Goal: Task Accomplishment & Management: Manage account settings

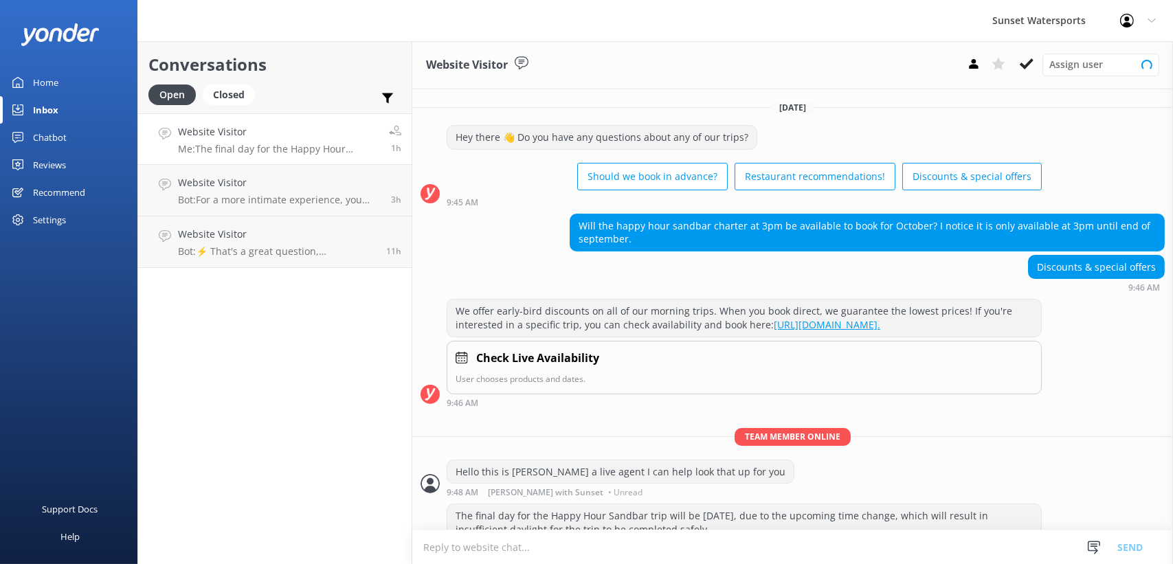
scroll to position [43, 0]
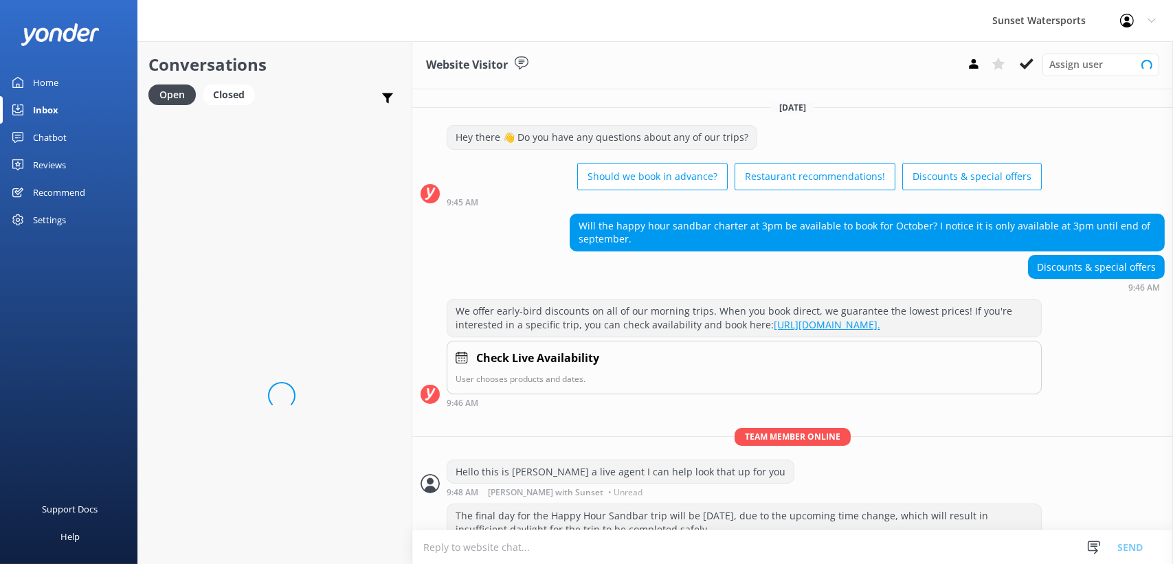
scroll to position [43, 0]
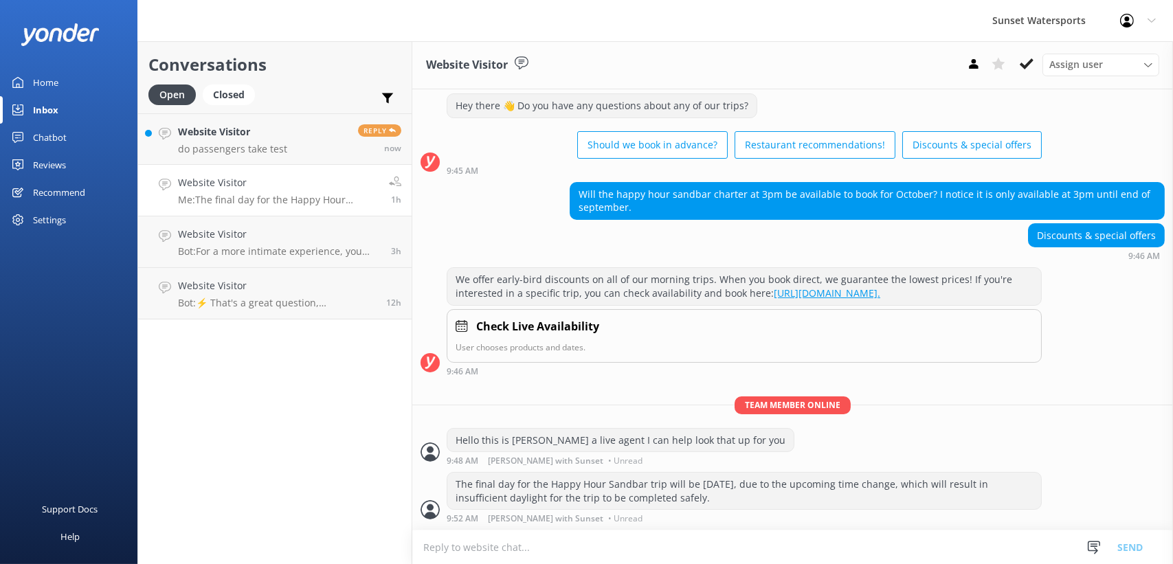
click at [289, 494] on div "Conversations Open Closed Important Assigned to me Unassigned Website Visitor d…" at bounding box center [274, 302] width 275 height 523
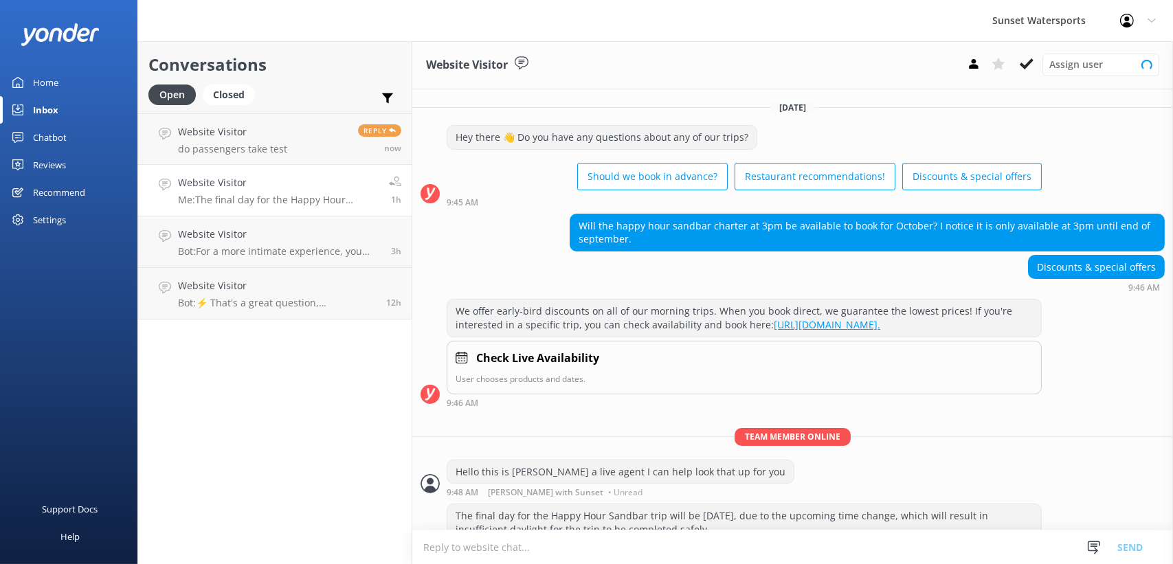
scroll to position [43, 0]
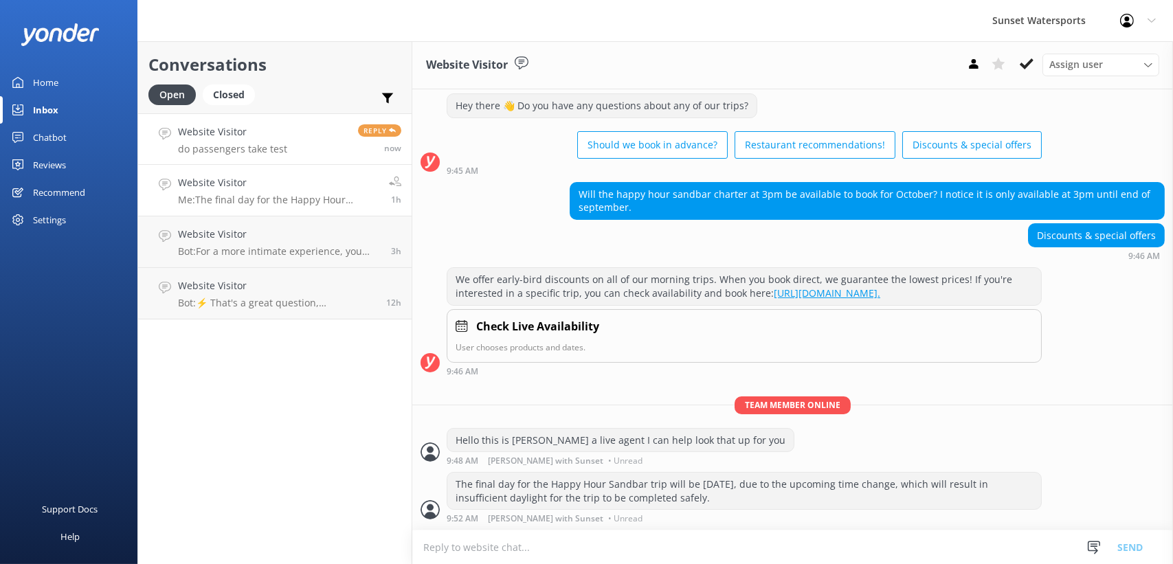
click at [206, 129] on h4 "Website Visitor" at bounding box center [232, 131] width 109 height 15
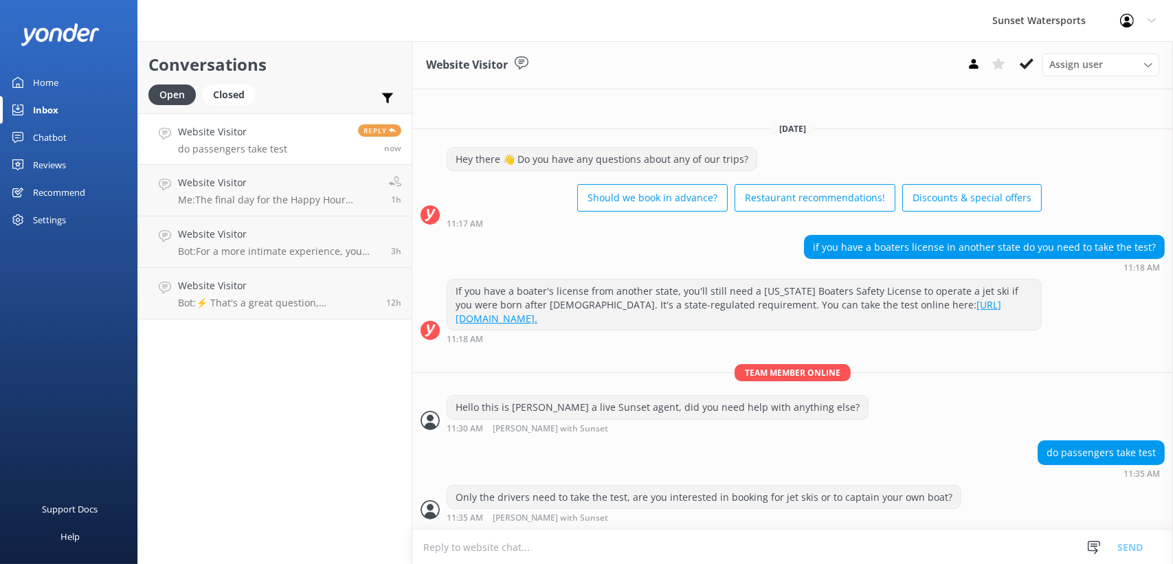
click at [248, 430] on div "Conversations Open Closed Important Assigned to me Unassigned Website Visitor d…" at bounding box center [274, 302] width 275 height 523
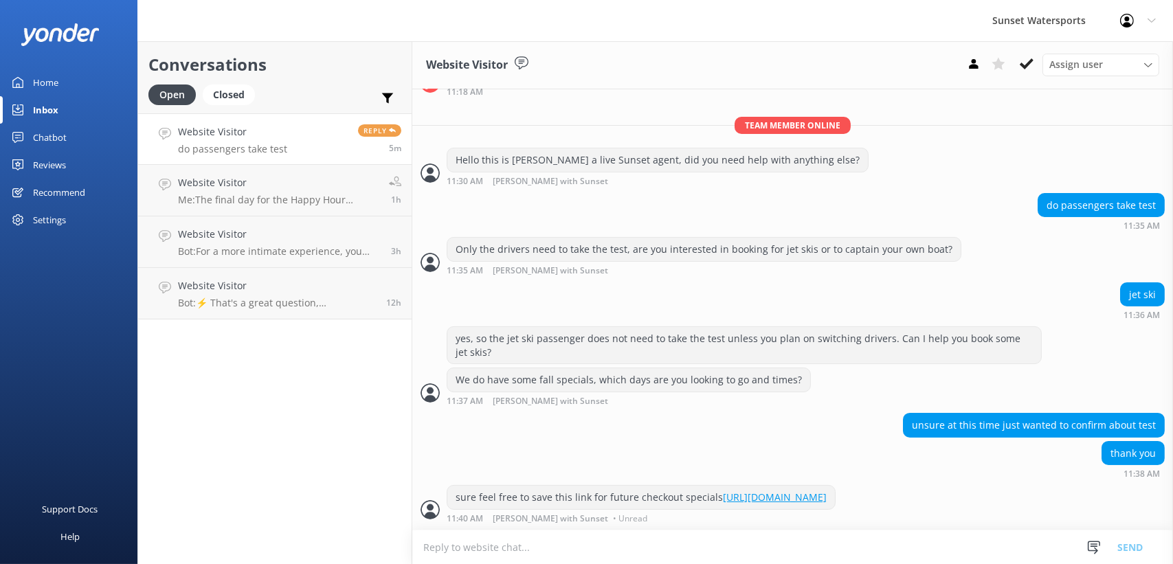
scroll to position [249, 0]
click at [77, 82] on link "Home" at bounding box center [68, 82] width 137 height 27
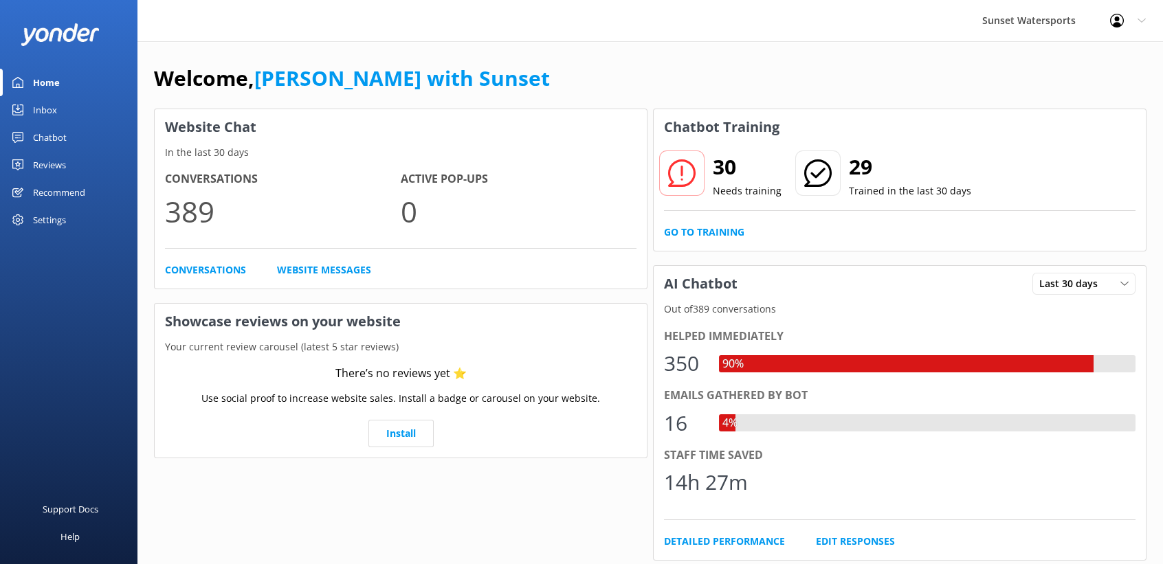
click at [33, 102] on div "Inbox" at bounding box center [45, 109] width 24 height 27
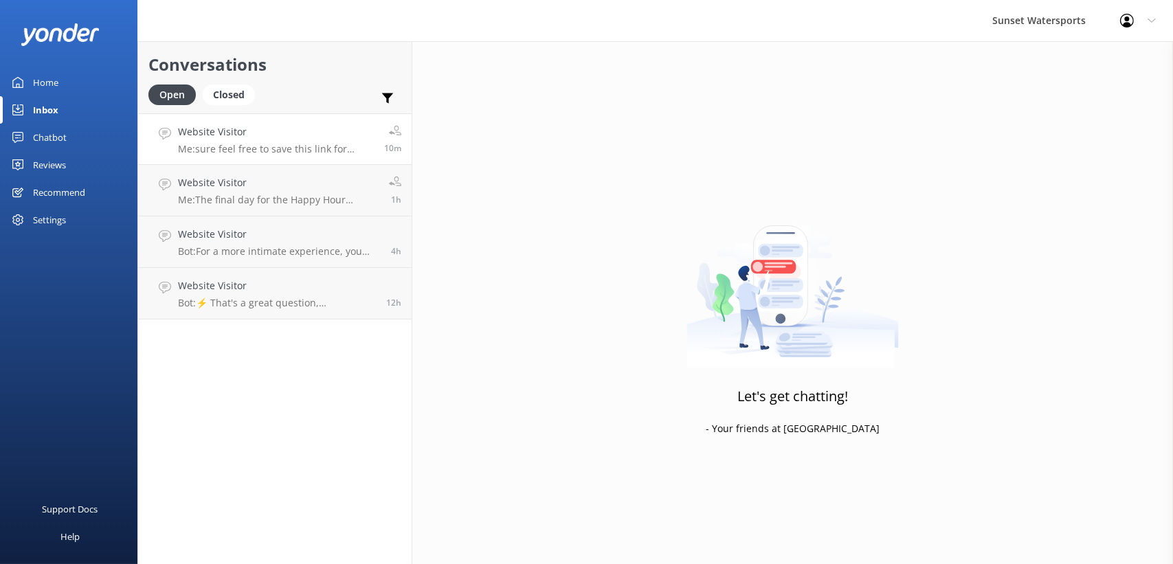
click at [307, 123] on link "Website Visitor Me: sure feel free to save this link for future checkout specia…" at bounding box center [275, 139] width 274 height 52
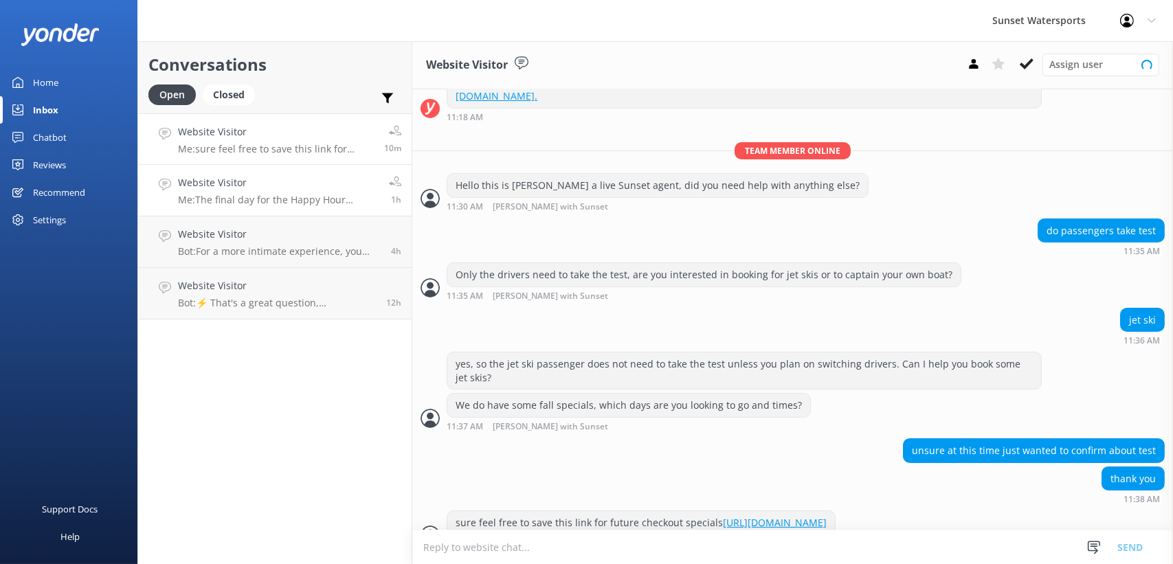
scroll to position [249, 0]
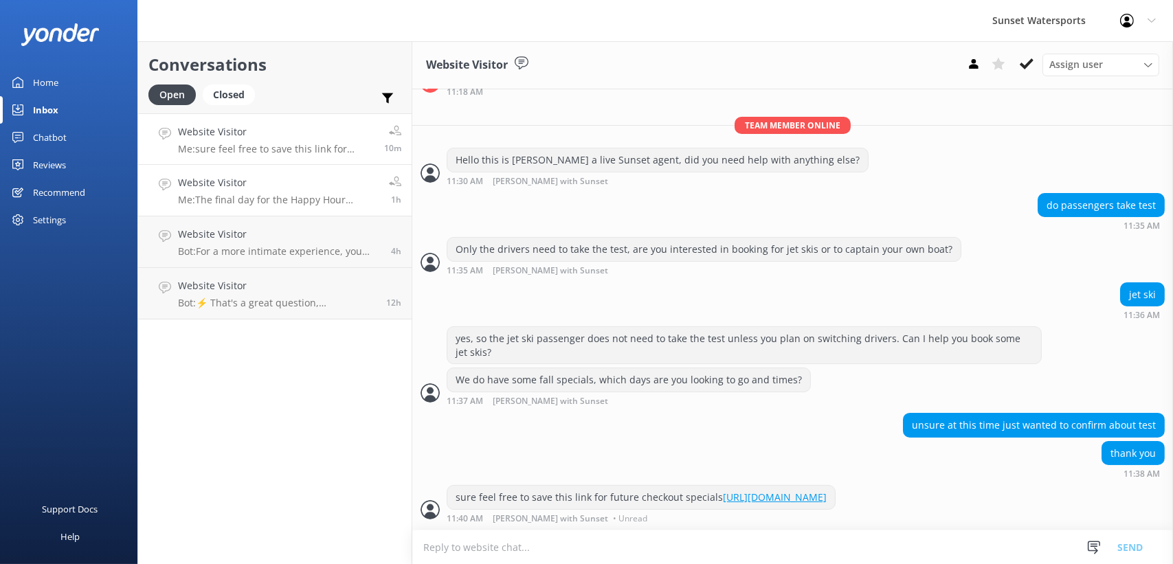
click at [318, 197] on p "Me: The final day for the Happy Hour Sandbar trip will be September 26th, due t…" at bounding box center [278, 200] width 201 height 12
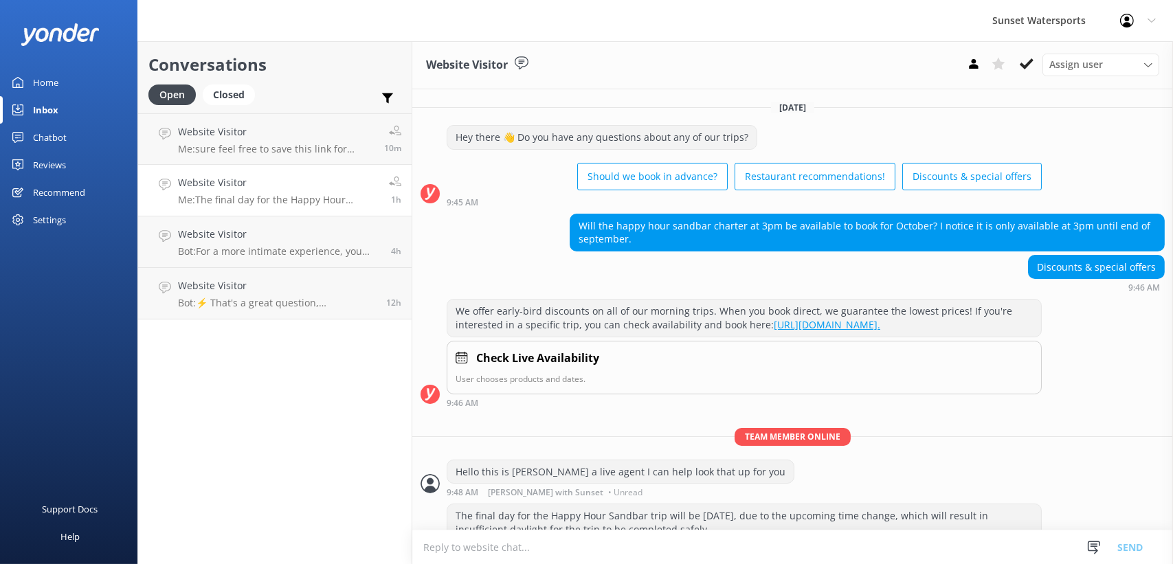
scroll to position [43, 0]
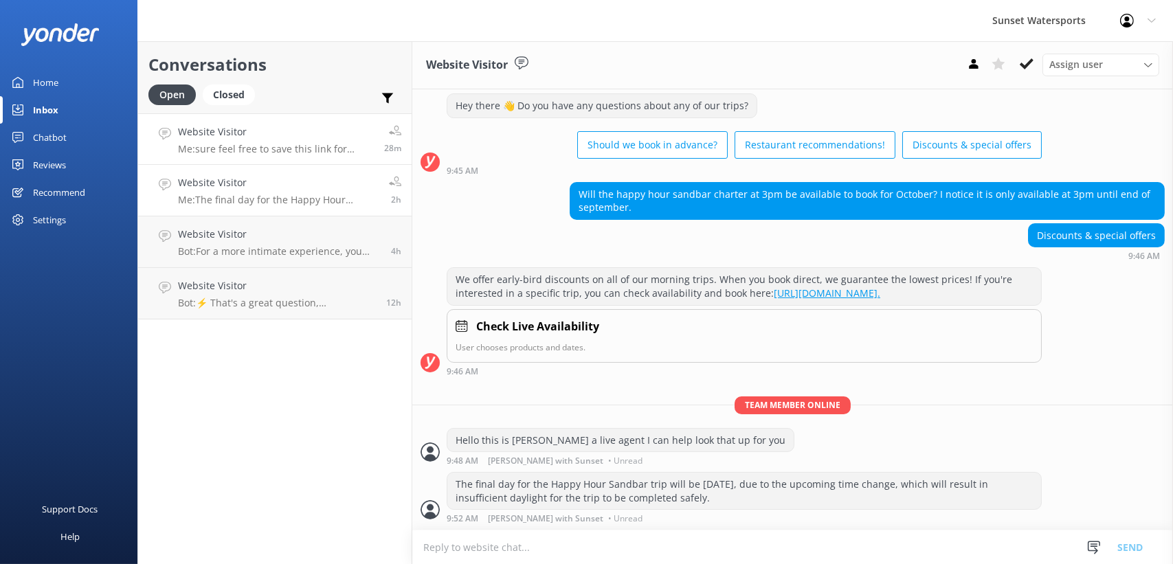
click at [265, 141] on div "Website Visitor Me: sure feel free to save this link for future checkout specia…" at bounding box center [276, 139] width 196 height 30
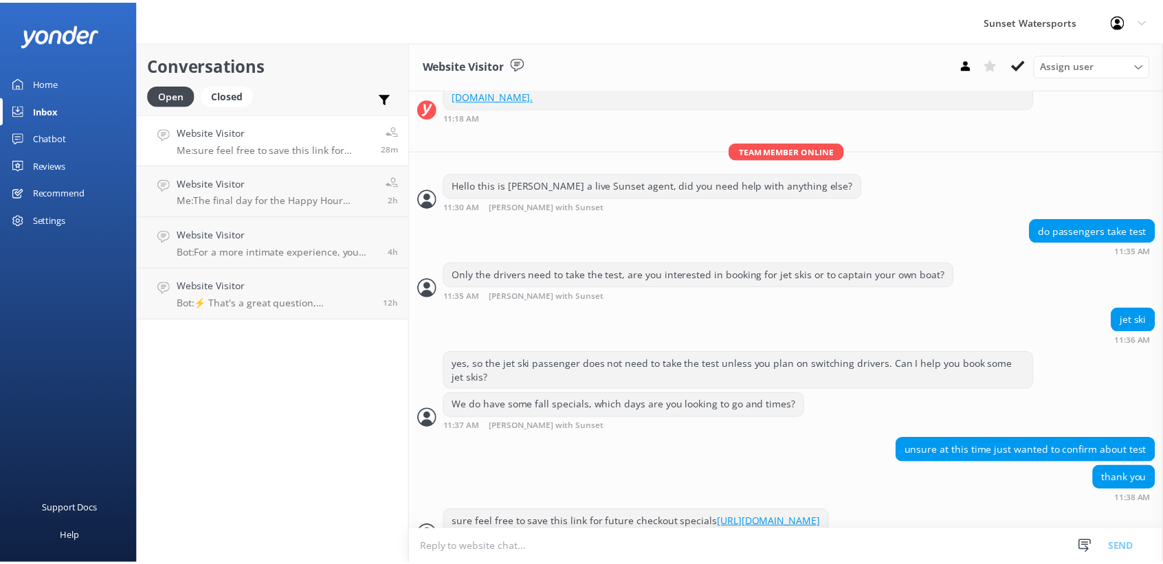
scroll to position [249, 0]
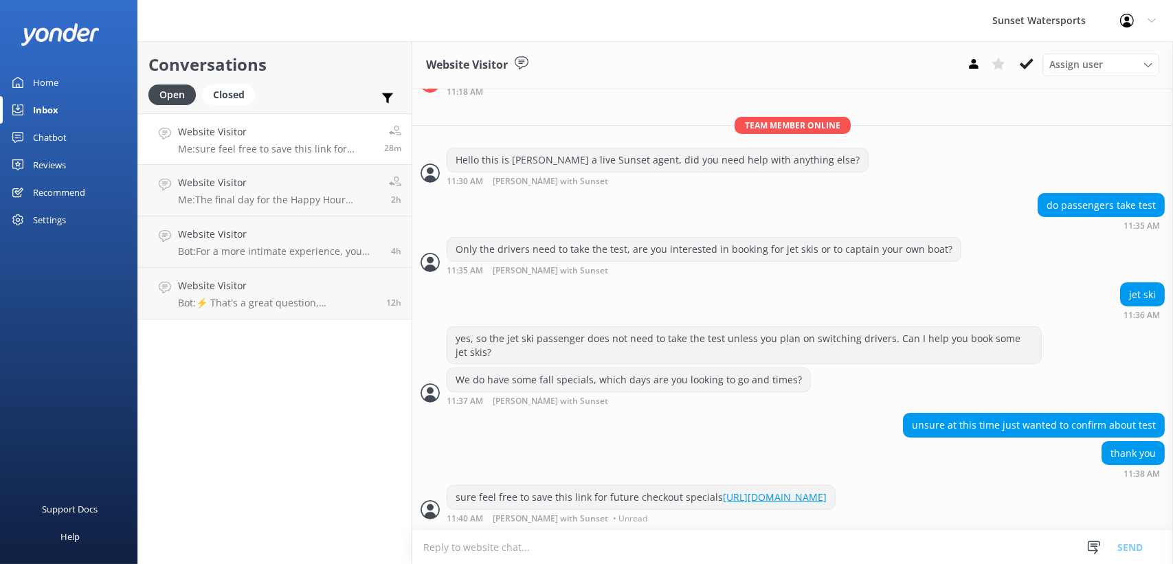
click at [38, 85] on div "Home" at bounding box center [45, 82] width 25 height 27
